Goal: Use online tool/utility: Utilize a website feature to perform a specific function

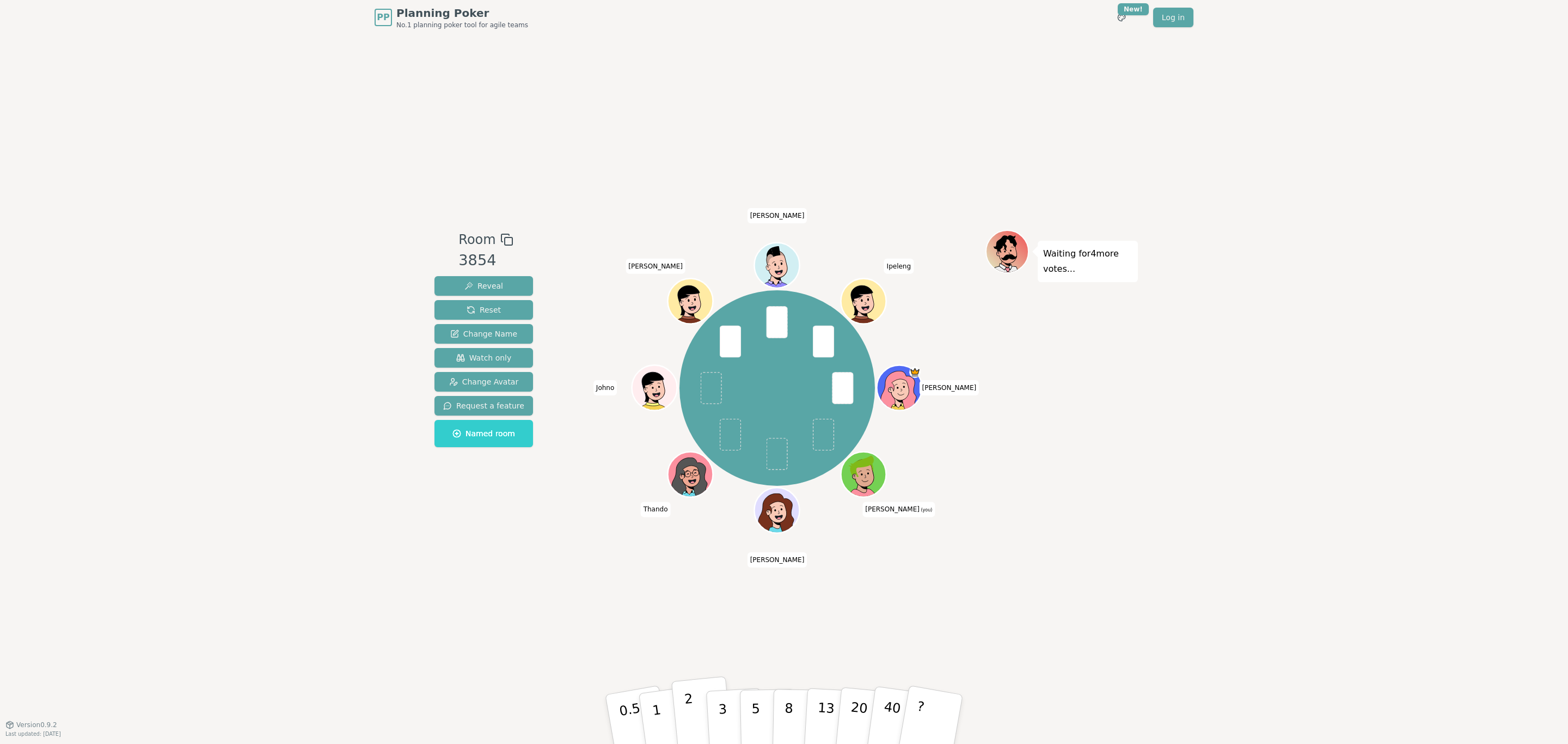
click at [690, 450] on p "2" at bounding box center [691, 721] width 14 height 59
drag, startPoint x: 724, startPoint y: 711, endPoint x: 727, endPoint y: 699, distance: 12.4
click at [724, 450] on p "3" at bounding box center [724, 720] width 12 height 59
click at [719, 450] on p "3" at bounding box center [724, 720] width 12 height 59
drag, startPoint x: 689, startPoint y: 717, endPoint x: 616, endPoint y: 662, distance: 91.4
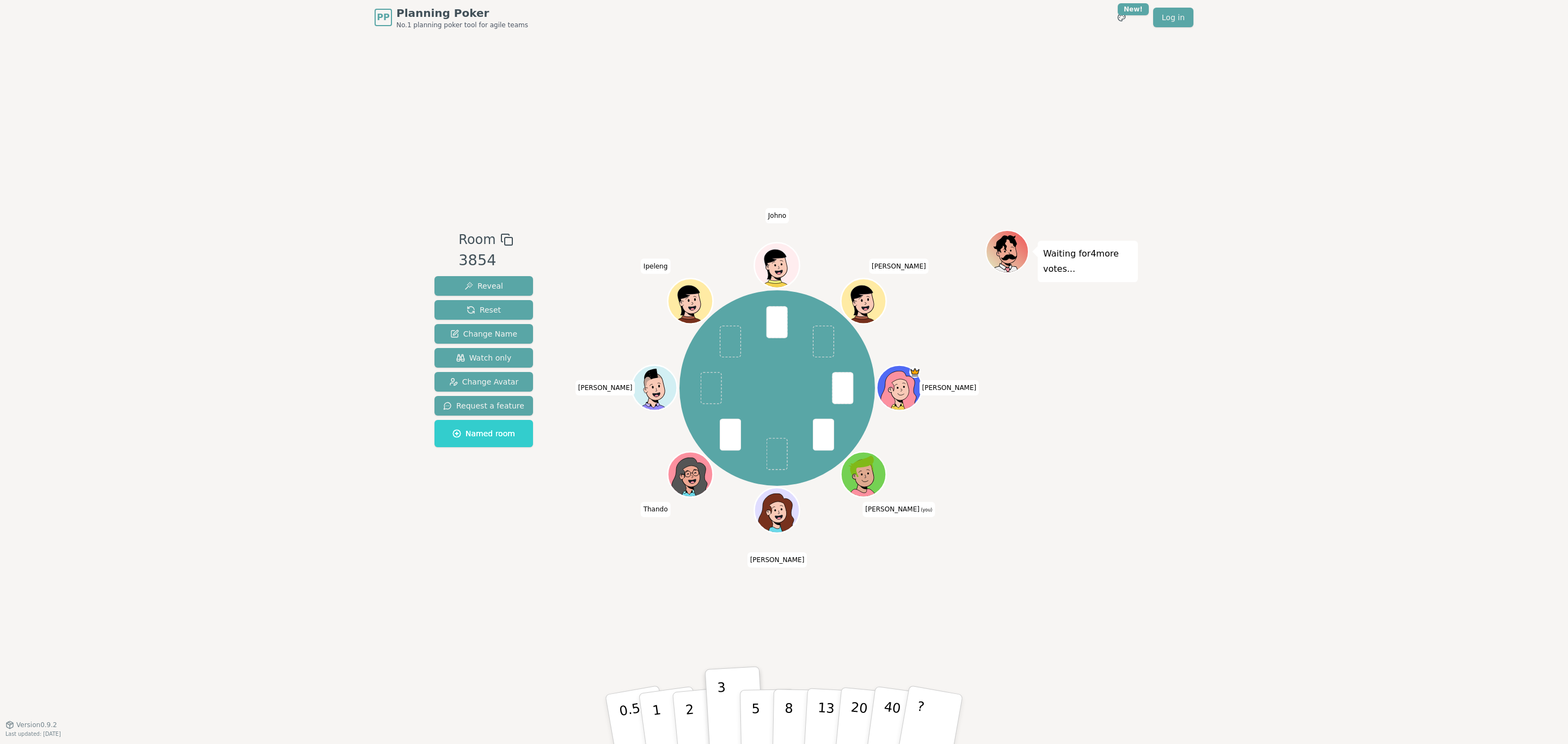
click at [689, 450] on p "2" at bounding box center [692, 731] width 14 height 59
click at [739, 450] on button "3" at bounding box center [735, 719] width 59 height 85
click at [680, 450] on button "2" at bounding box center [702, 719] width 62 height 87
click at [685, 450] on button "2" at bounding box center [702, 719] width 62 height 87
click at [718, 450] on p "3" at bounding box center [724, 720] width 12 height 59
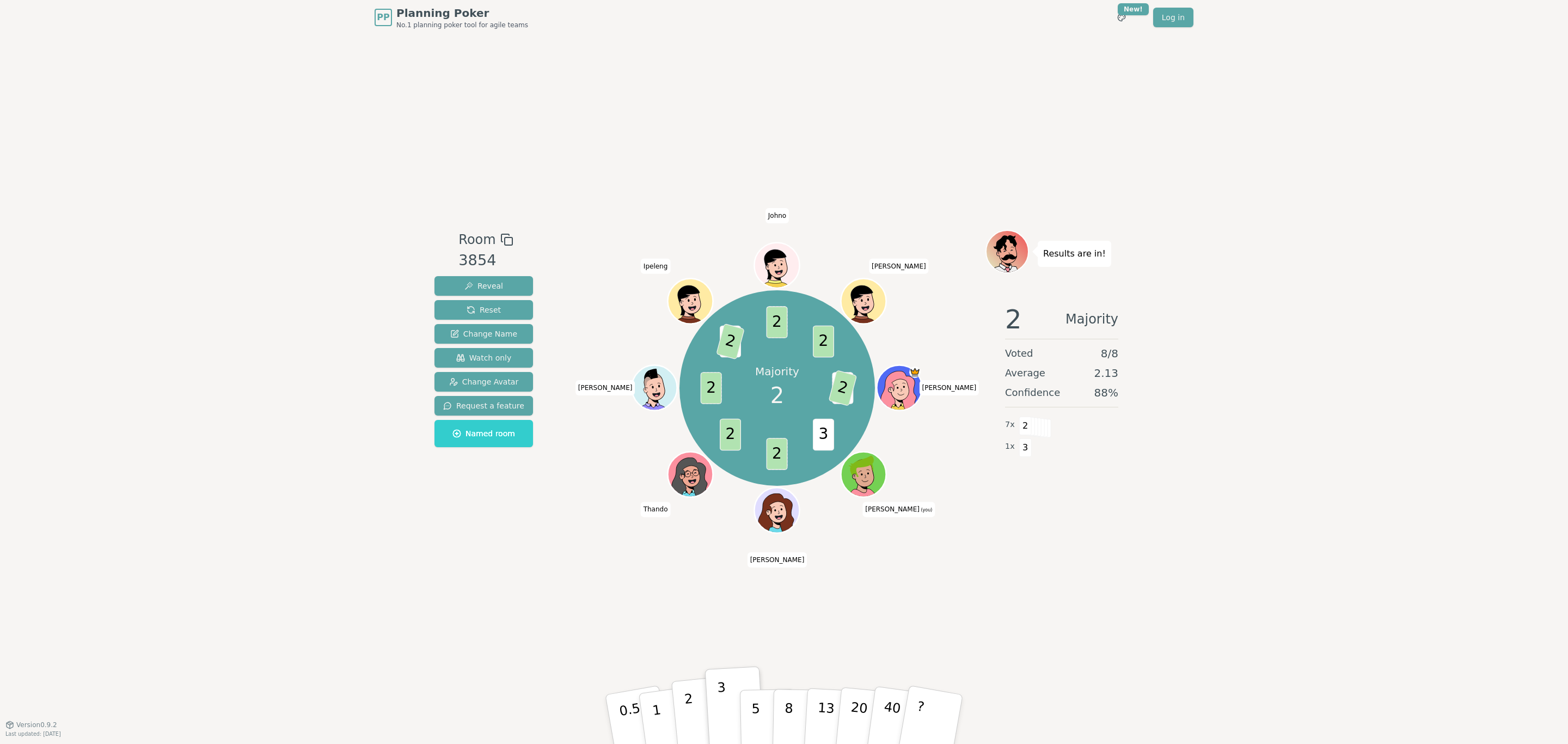
click at [688, 450] on p "2" at bounding box center [691, 721] width 14 height 59
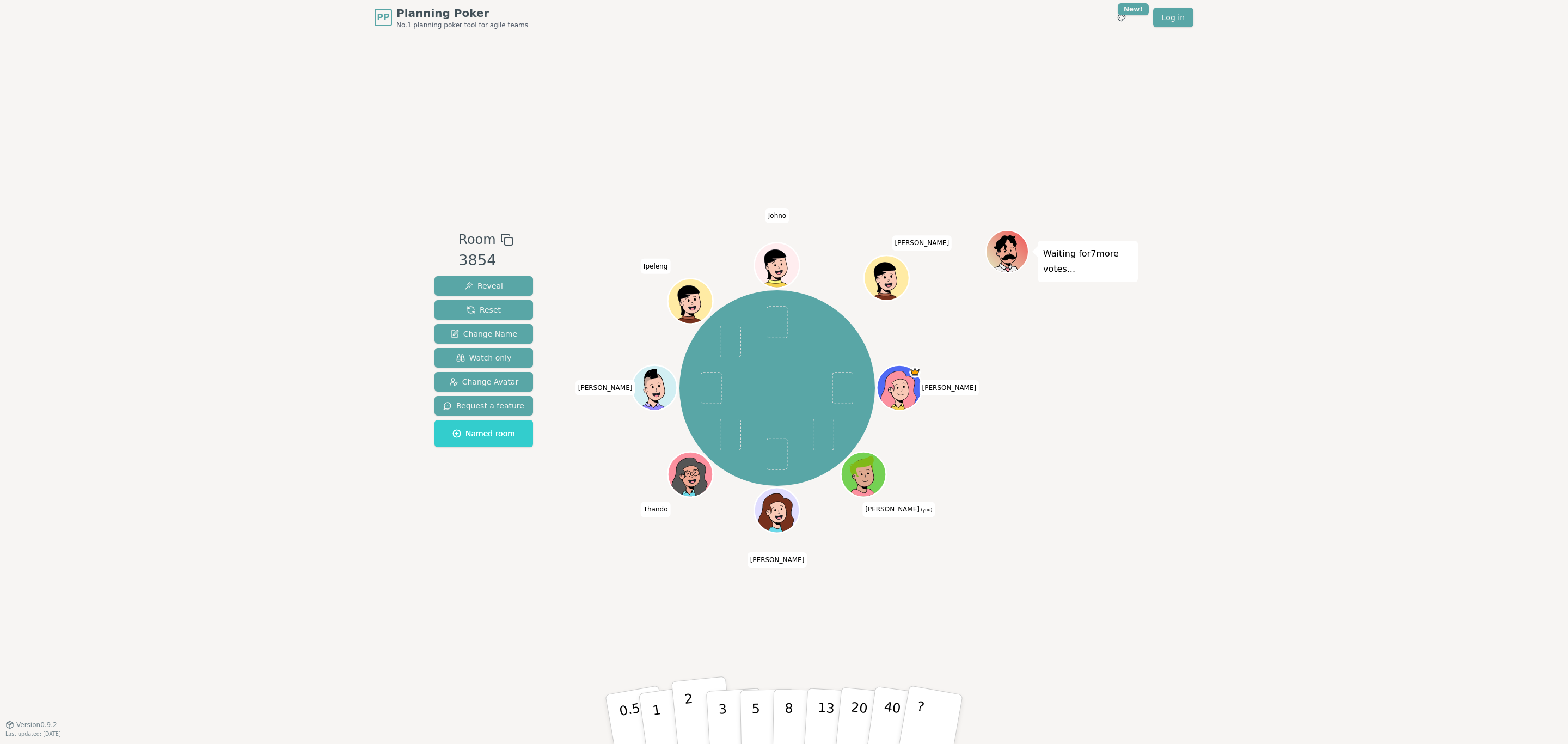
click at [688, 450] on p "2" at bounding box center [691, 721] width 14 height 59
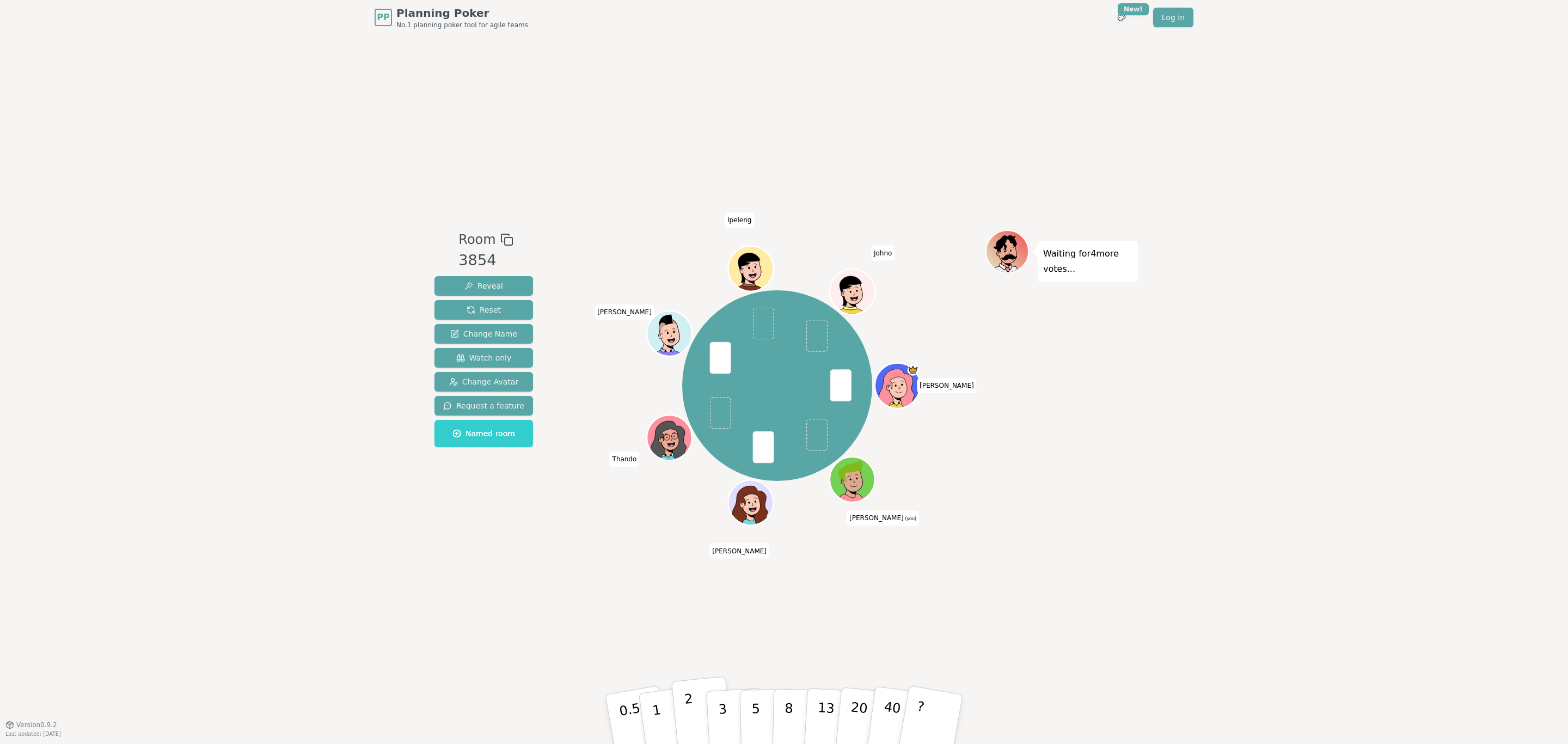
click at [691, 450] on p "2" at bounding box center [691, 721] width 14 height 59
click at [923, 450] on p "?" at bounding box center [918, 717] width 17 height 59
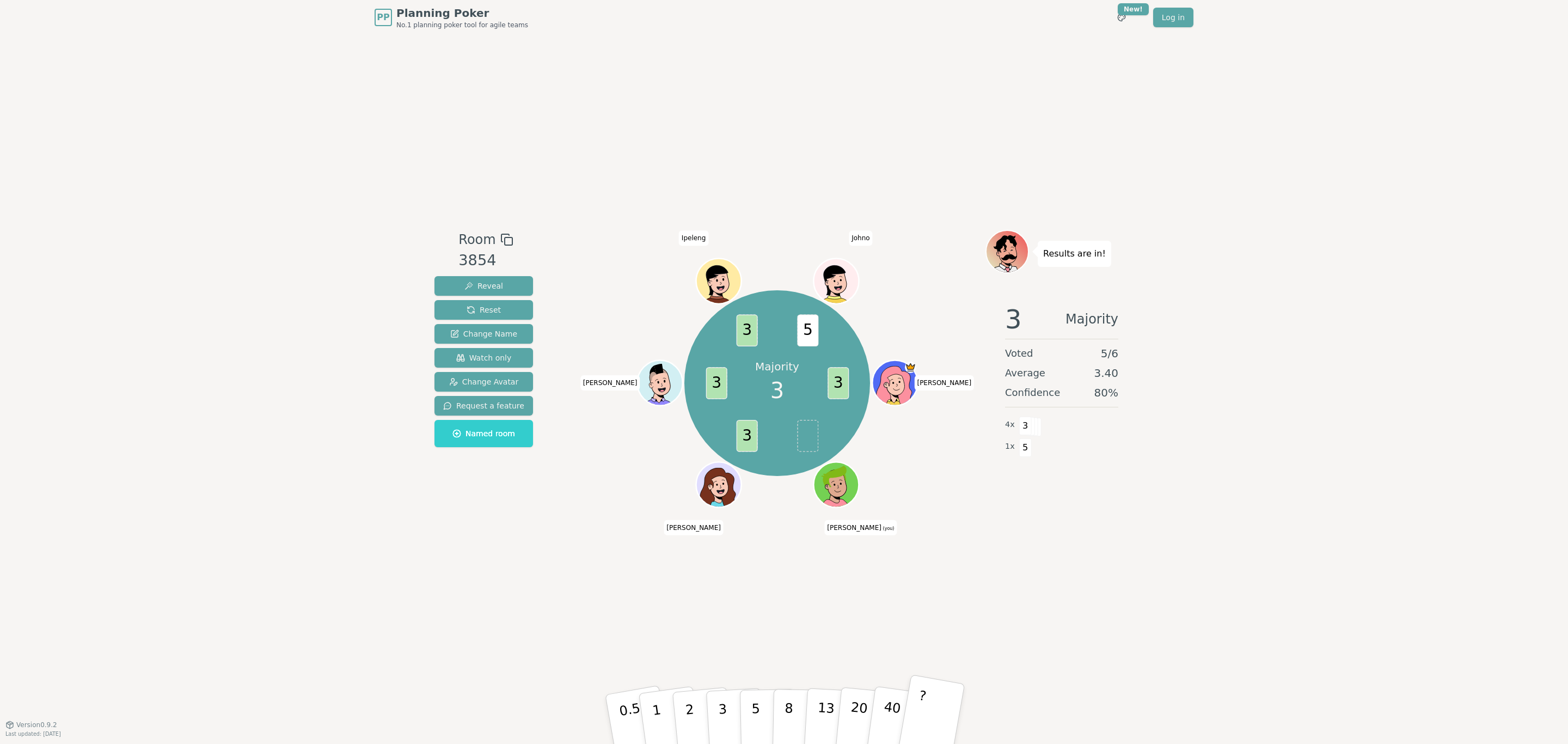
click at [923, 450] on button "?" at bounding box center [931, 719] width 68 height 90
